Goal: Find specific page/section: Find specific page/section

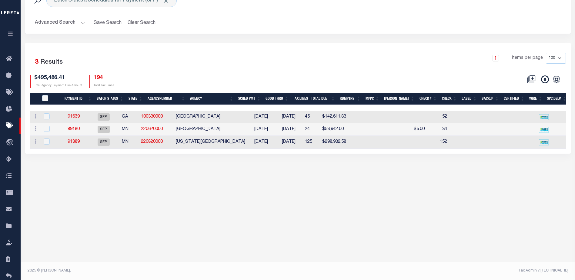
scroll to position [41, 0]
click at [83, 21] on button "Advanced Search" at bounding box center [60, 23] width 50 height 12
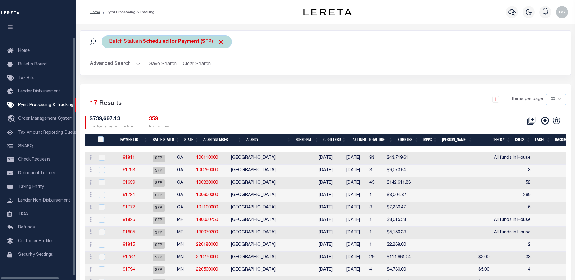
scroll to position [15, 0]
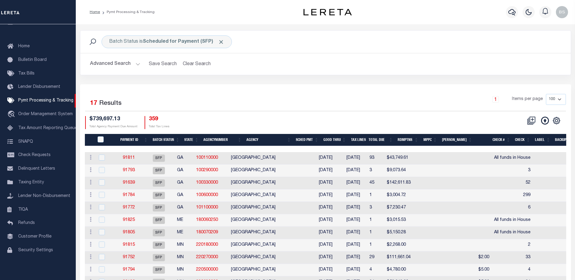
click at [136, 65] on button "Advanced Search" at bounding box center [115, 64] width 50 height 12
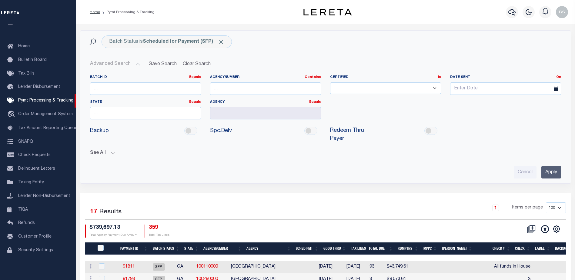
click at [113, 150] on button "See All" at bounding box center [325, 153] width 471 height 6
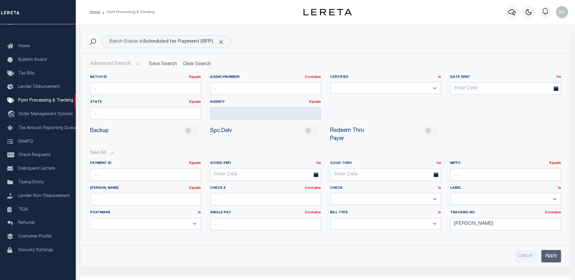
click at [544, 250] on input "Apply" at bounding box center [551, 256] width 20 height 12
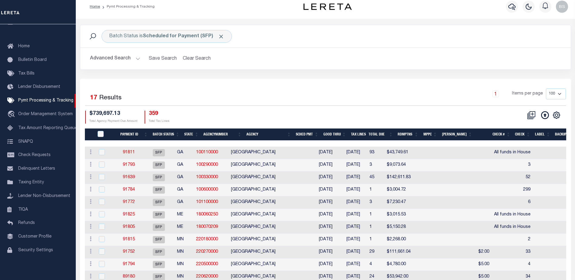
scroll to position [0, 0]
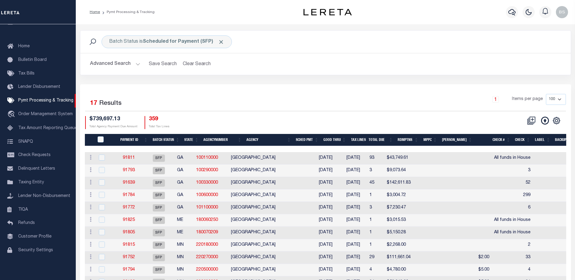
click at [137, 62] on button "Advanced Search" at bounding box center [115, 64] width 50 height 12
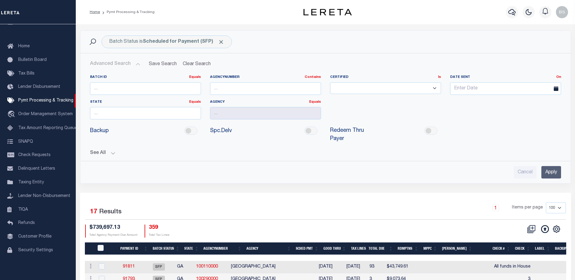
click at [111, 150] on button "See All" at bounding box center [325, 153] width 471 height 6
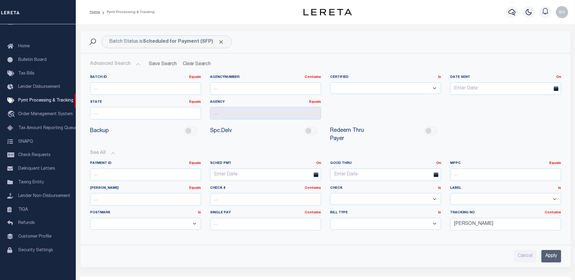
click at [550, 251] on input "Apply" at bounding box center [551, 256] width 20 height 12
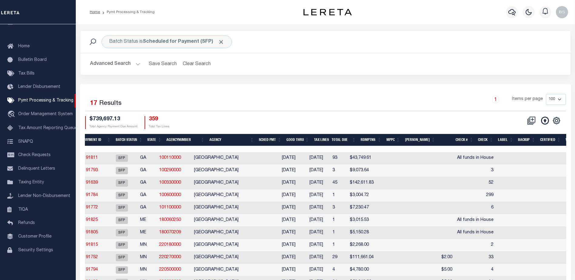
click at [300, 137] on th "Good Thru" at bounding box center [298, 140] width 28 height 12
